Goal: Find specific fact: Find specific fact

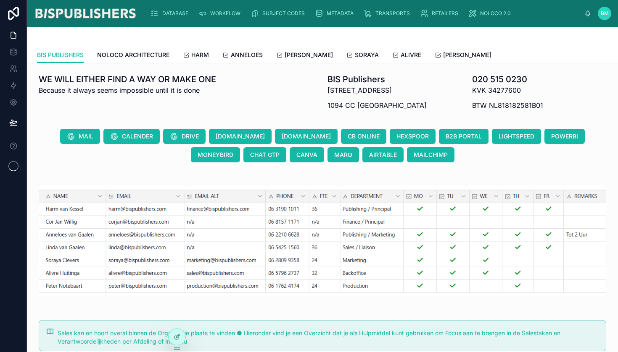
click at [226, 17] on div "WORKFLOW" at bounding box center [220, 13] width 45 height 13
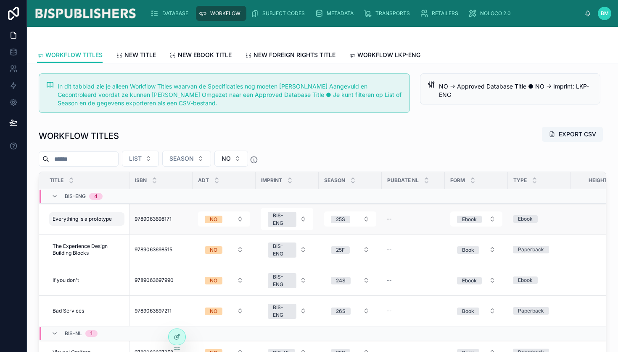
click at [91, 220] on span "Everything is a prototype" at bounding box center [82, 219] width 59 height 7
click at [119, 209] on td "Everything is a prototype Everything is a prototype" at bounding box center [84, 219] width 90 height 31
click at [143, 219] on span "9789063698171" at bounding box center [152, 219] width 37 height 7
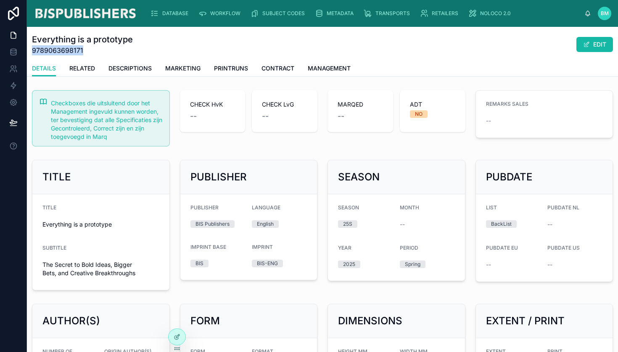
drag, startPoint x: 33, startPoint y: 51, endPoint x: 102, endPoint y: 50, distance: 69.3
click at [102, 50] on span "9789063698171" at bounding box center [82, 50] width 101 height 10
copy span "9789063698171"
drag, startPoint x: 131, startPoint y: 38, endPoint x: 32, endPoint y: 37, distance: 99.2
click at [32, 37] on h1 "Everything is a prototype" at bounding box center [82, 40] width 101 height 12
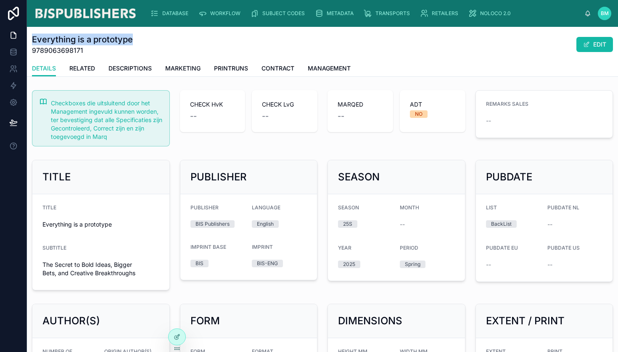
copy h1 "Everything is a prototype"
click at [117, 237] on form "TITLE Everything is a prototype SUBTITLE The Secret to Bold Ideas, Bigger Bets,…" at bounding box center [100, 243] width 137 height 96
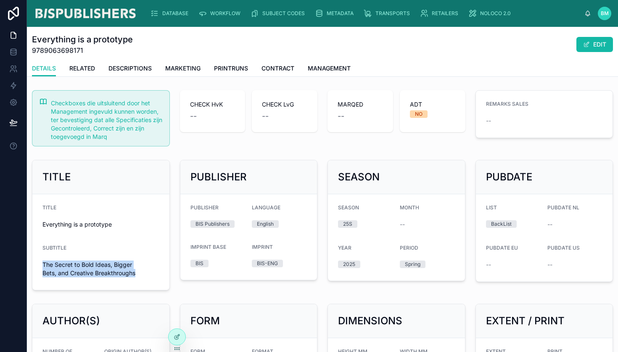
drag, startPoint x: 44, startPoint y: 265, endPoint x: 136, endPoint y: 274, distance: 92.1
click at [136, 274] on span "The Secret to Bold Ideas, Bigger Bets, and Creative Breakthroughs" at bounding box center [100, 269] width 117 height 17
copy span "The Secret to Bold Ideas, Bigger Bets, and Creative Breakthroughs"
